Goal: Use online tool/utility

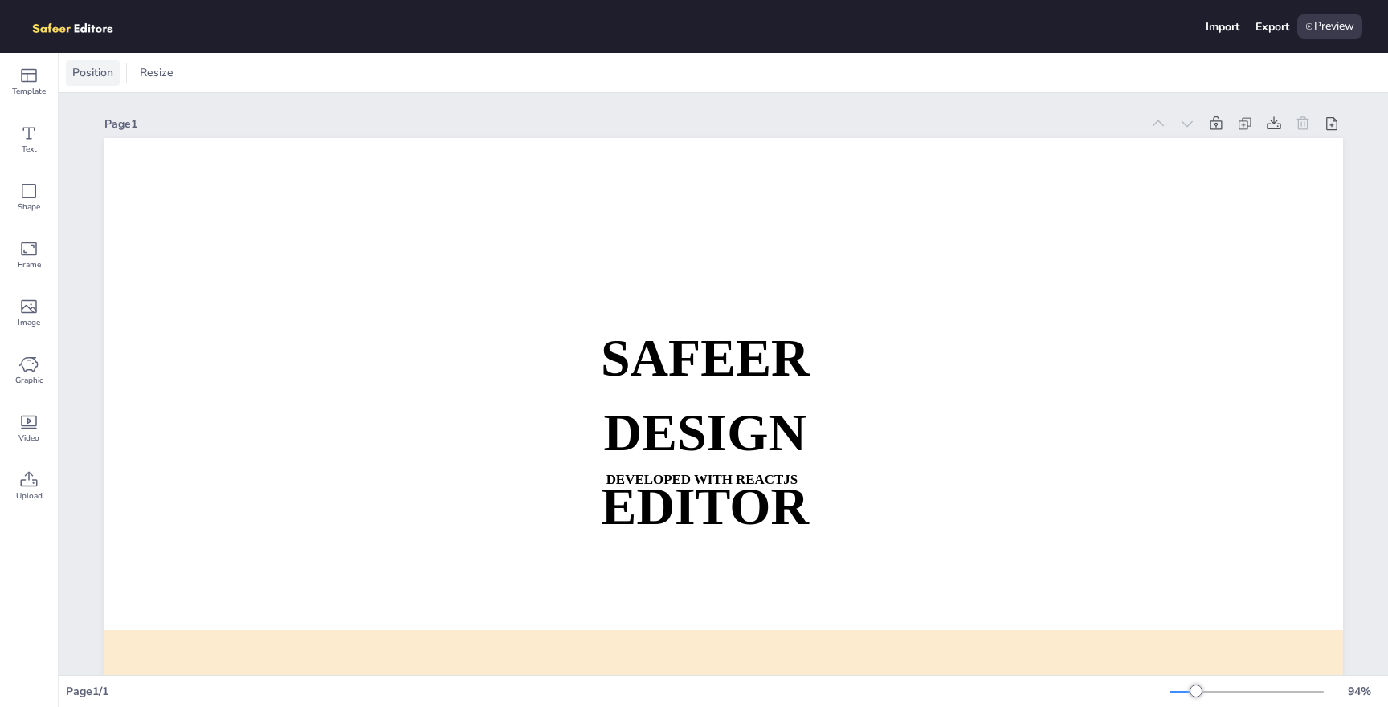
click at [101, 77] on span "Position" at bounding box center [92, 72] width 47 height 15
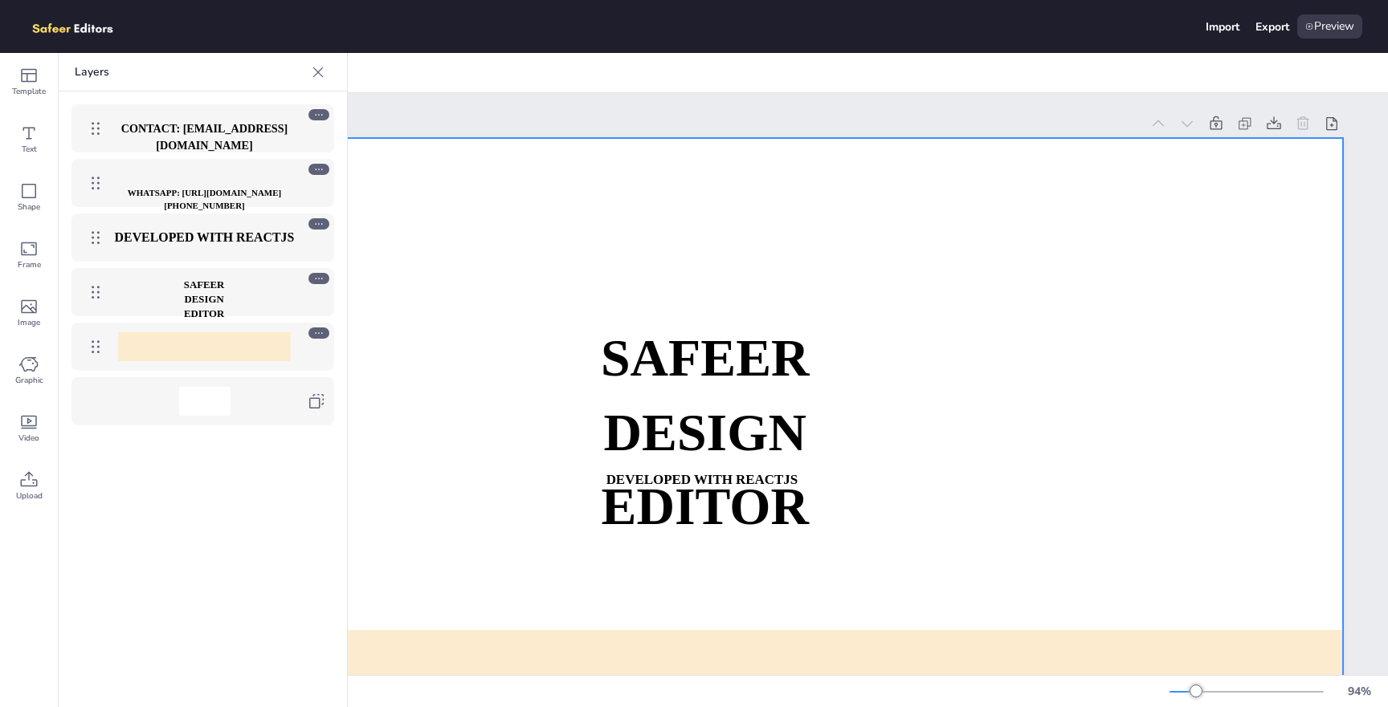
drag, startPoint x: 215, startPoint y: 136, endPoint x: 746, endPoint y: 234, distance: 539.9
click at [746, 234] on div "Template Text Shape Frame Image Graphic Video Upload Layers CONTACT: [EMAIL_ADD…" at bounding box center [694, 380] width 1388 height 654
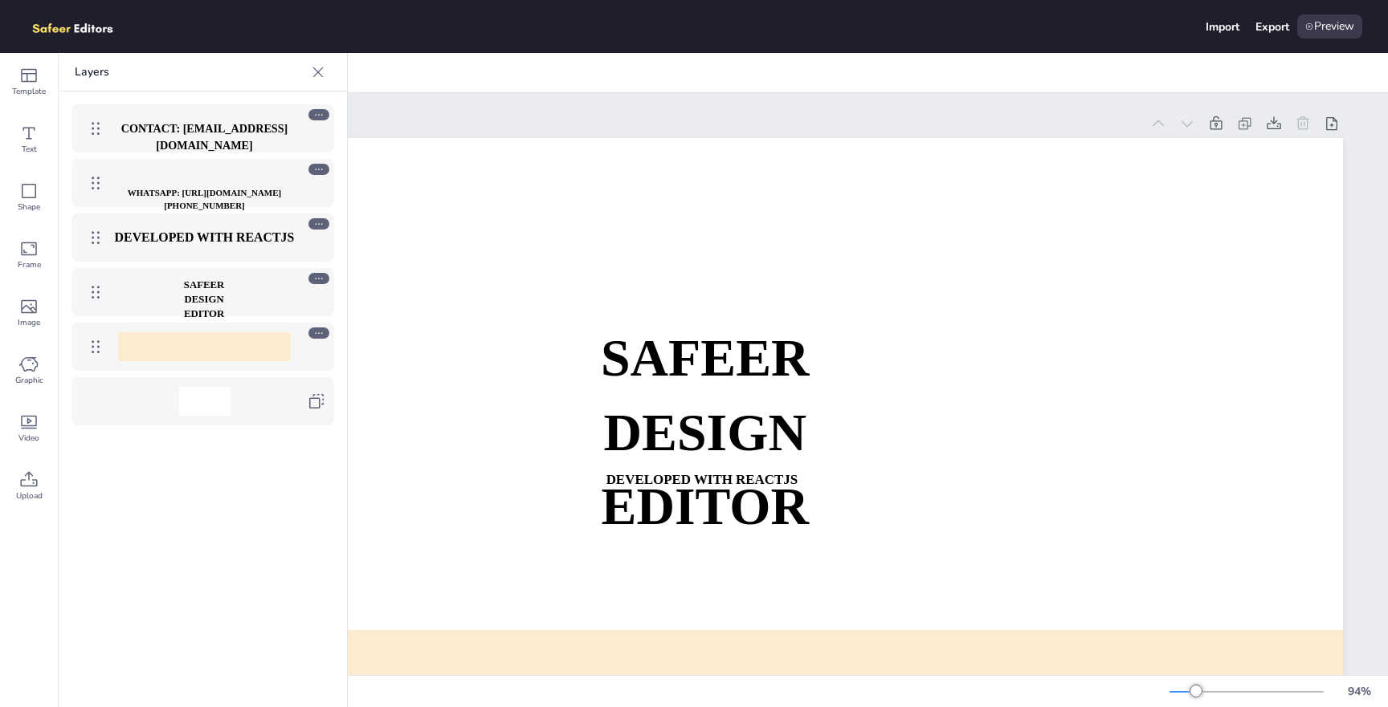
click at [237, 120] on div "CONTACT: [EMAIL_ADDRESS][DOMAIN_NAME]" at bounding box center [204, 128] width 185 height 29
click at [213, 192] on strong "WHATSAPP: [URL][DOMAIN_NAME][PHONE_NUMBER]" at bounding box center [204, 199] width 153 height 23
click at [210, 230] on strong "DEVELOPED WITH REACTJS" at bounding box center [205, 237] width 180 height 14
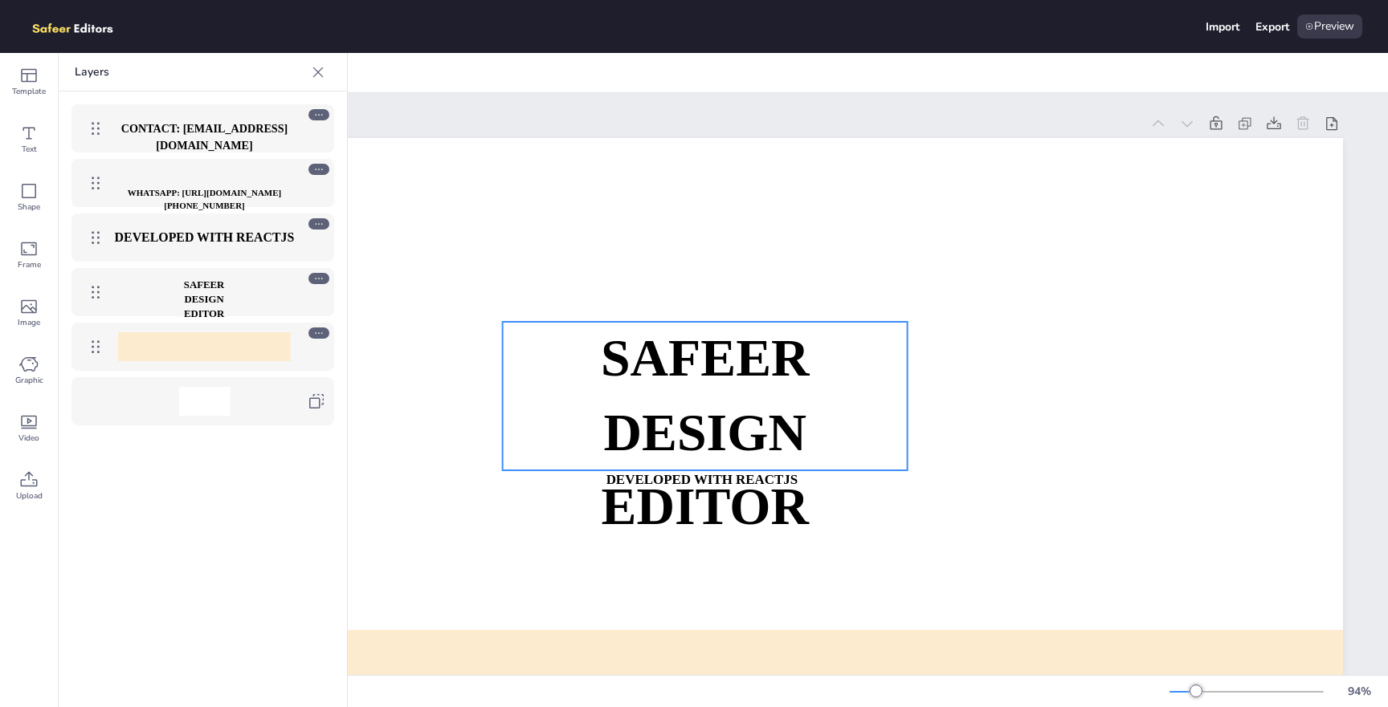
click at [186, 315] on strong "DESIGN EDITOR" at bounding box center [204, 307] width 40 height 26
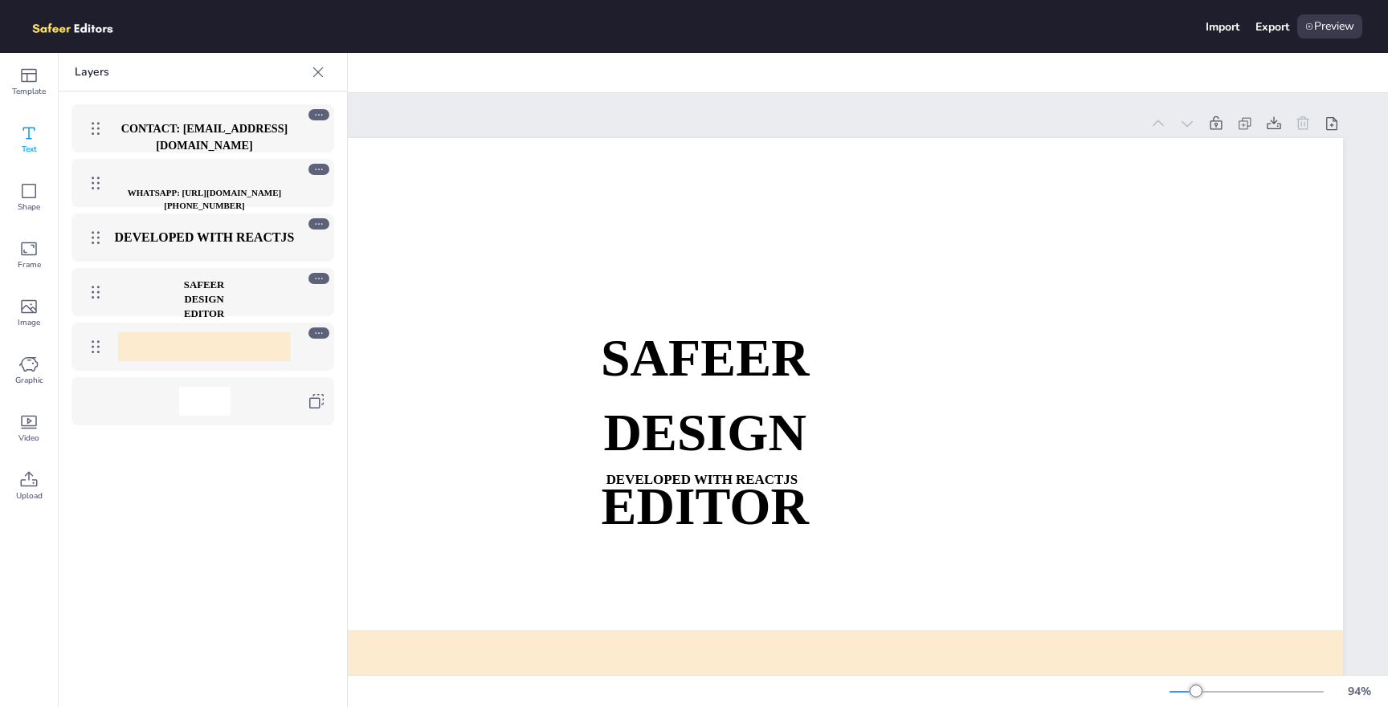
click at [43, 136] on div "Text" at bounding box center [29, 140] width 58 height 58
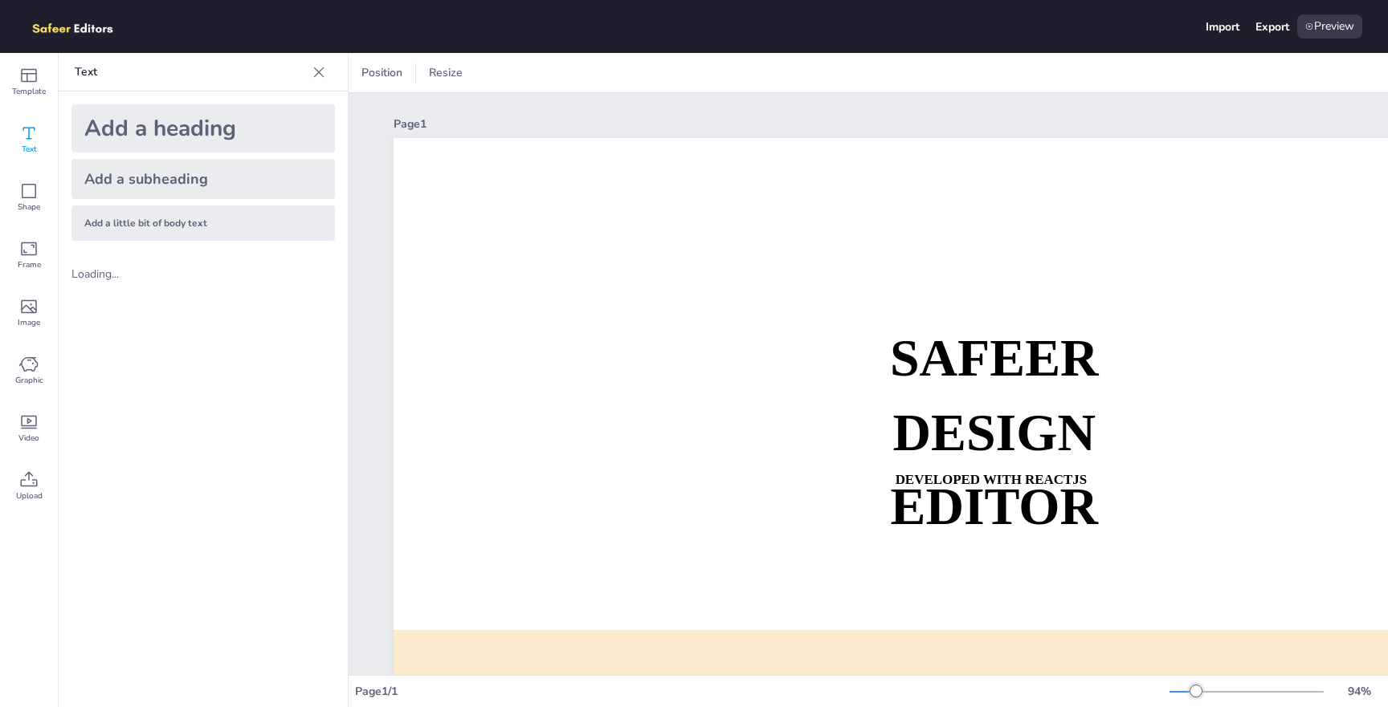
click at [183, 135] on div "Add a heading" at bounding box center [202, 128] width 263 height 48
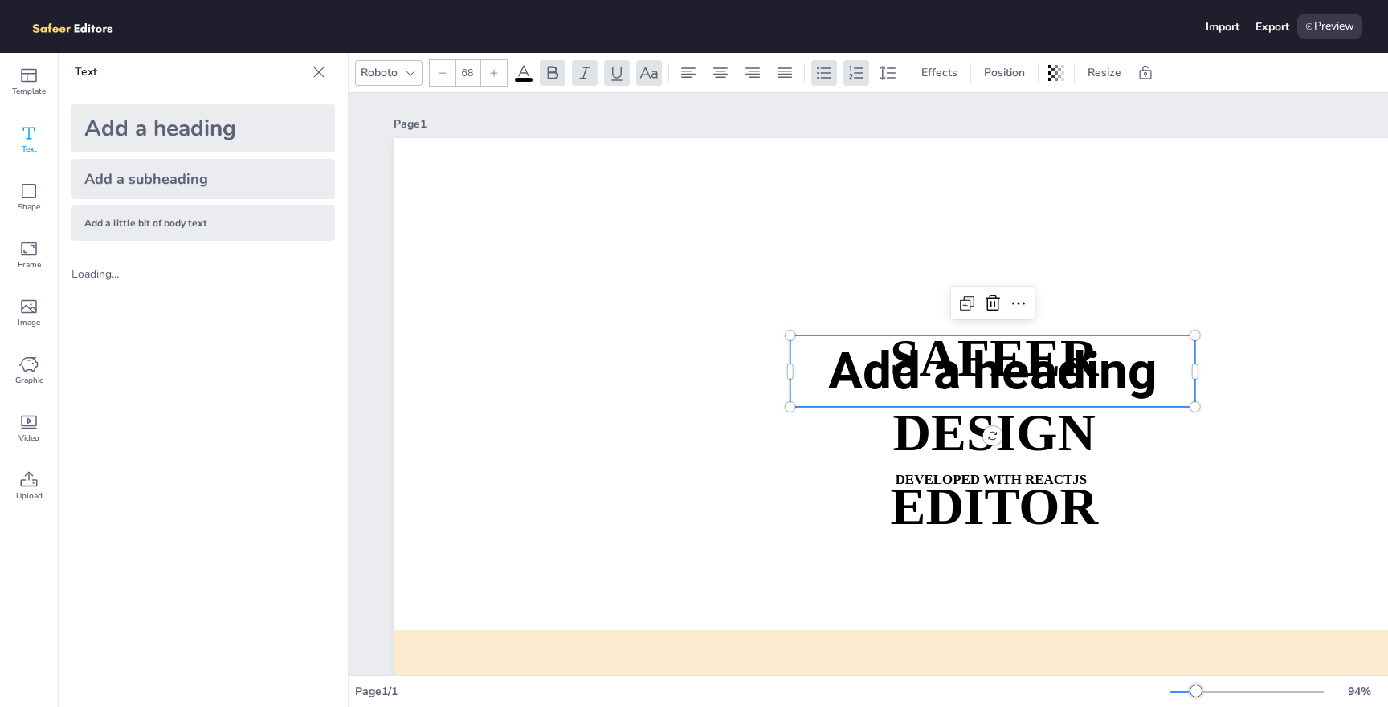
click at [180, 174] on div "Add a subheading" at bounding box center [202, 179] width 263 height 40
type input "--"
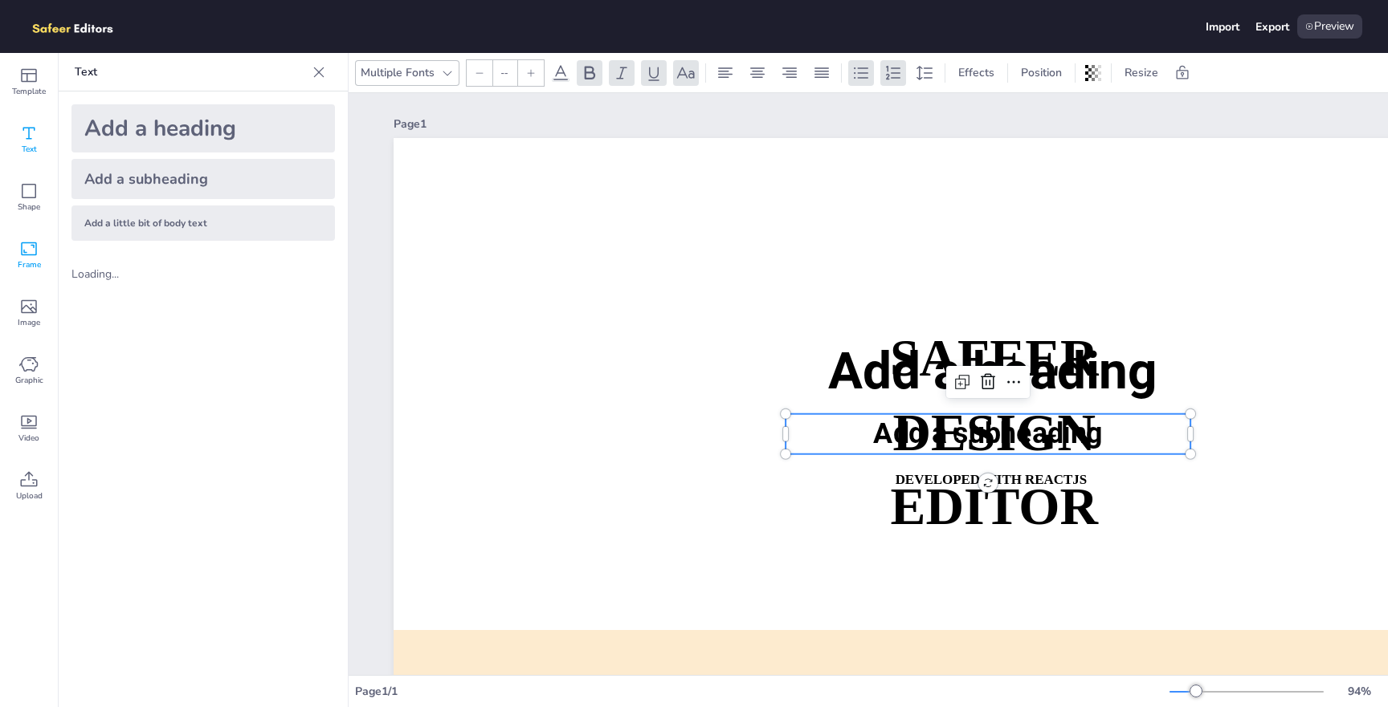
click at [41, 253] on div "Frame" at bounding box center [29, 255] width 58 height 58
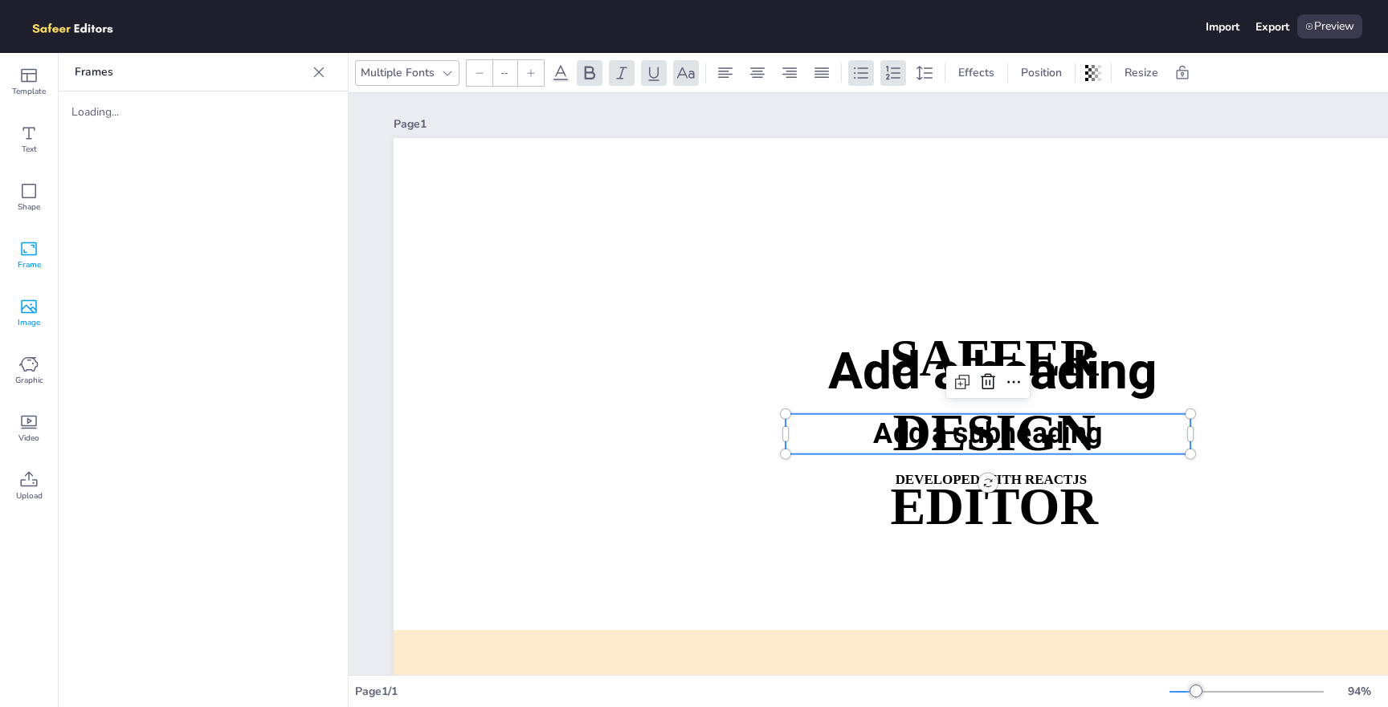
click at [30, 317] on span "Image" at bounding box center [29, 322] width 22 height 13
click at [30, 257] on icon at bounding box center [28, 248] width 19 height 19
